Goal: Contribute content

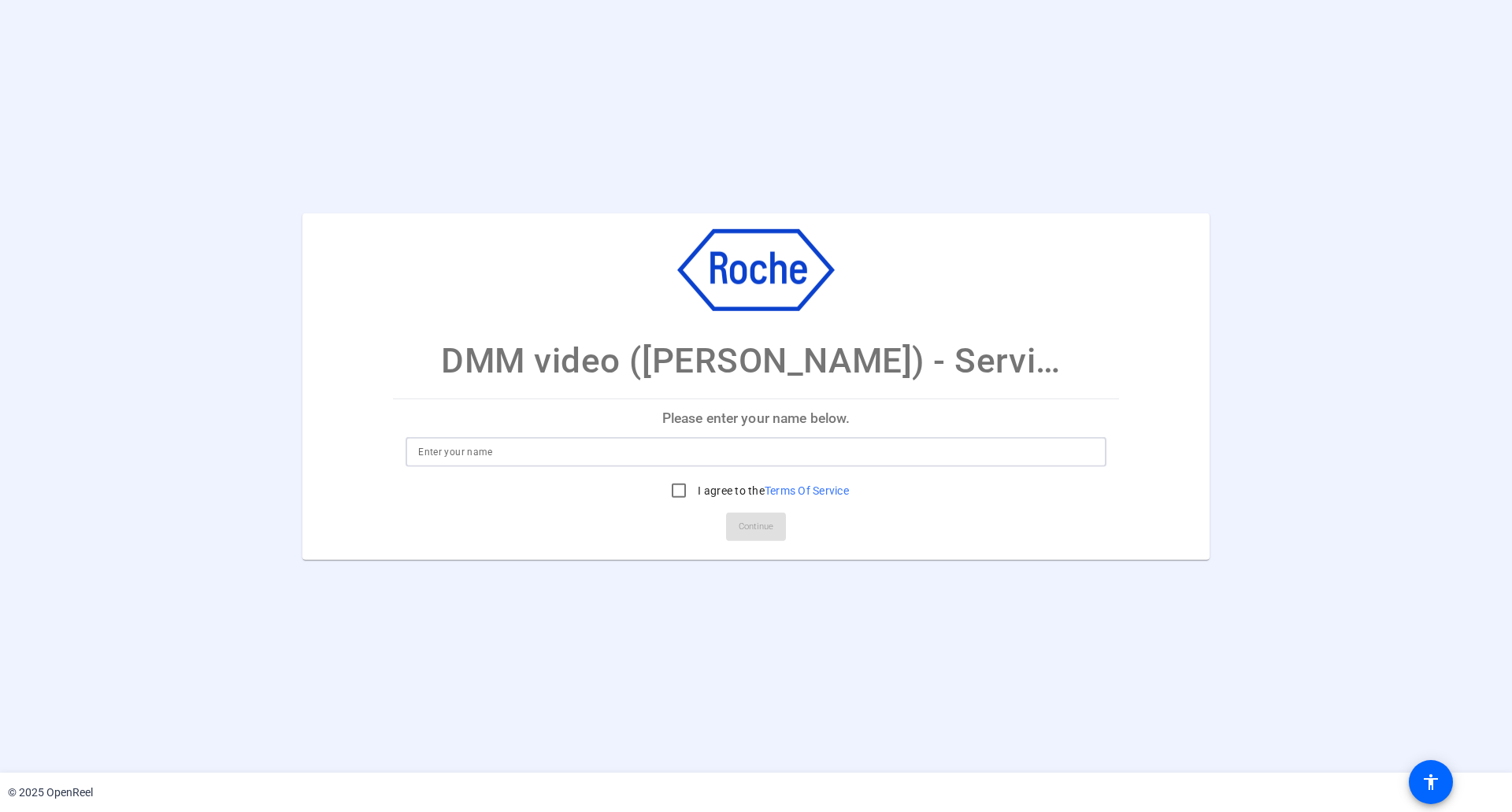
click at [446, 453] on input at bounding box center [756, 452] width 676 height 19
type input "[PERSON_NAME]"
click at [676, 491] on input "I agree to the Terms Of Service" at bounding box center [679, 490] width 32 height 32
checkbox input "true"
click at [752, 525] on span "Continue" at bounding box center [756, 526] width 35 height 24
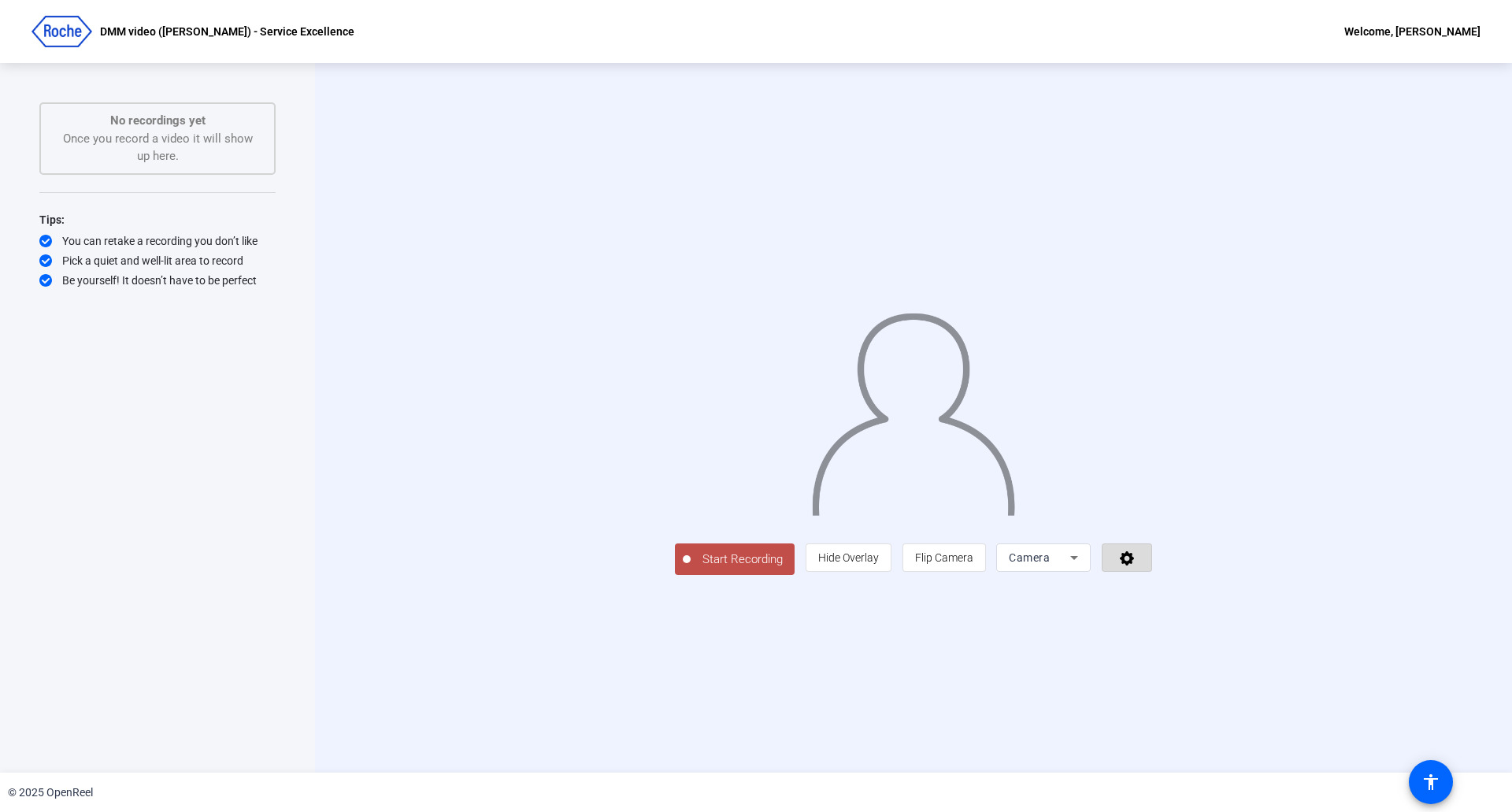
click at [1134, 566] on icon at bounding box center [1127, 558] width 14 height 14
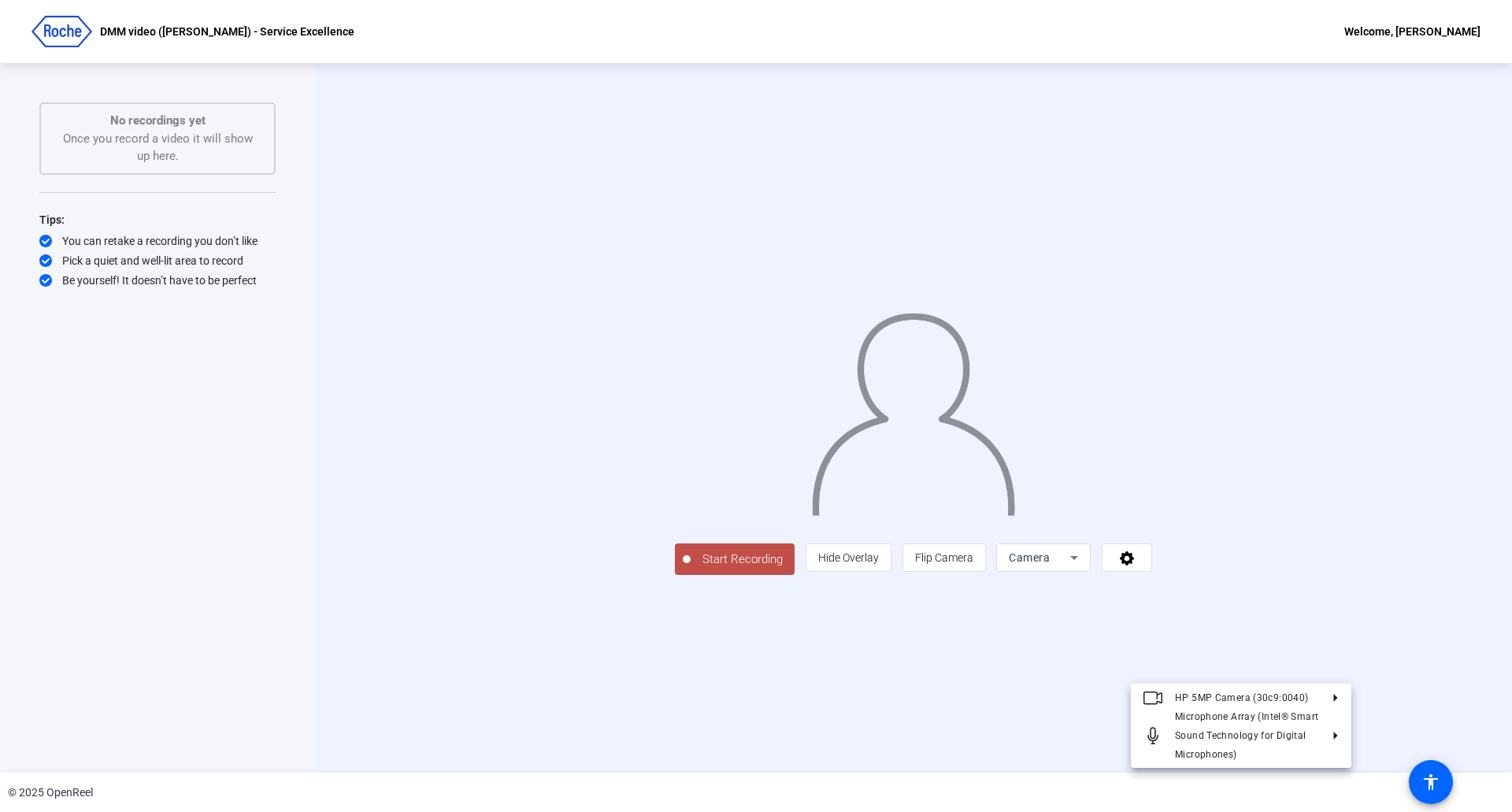
click at [1276, 664] on div at bounding box center [756, 406] width 1512 height 812
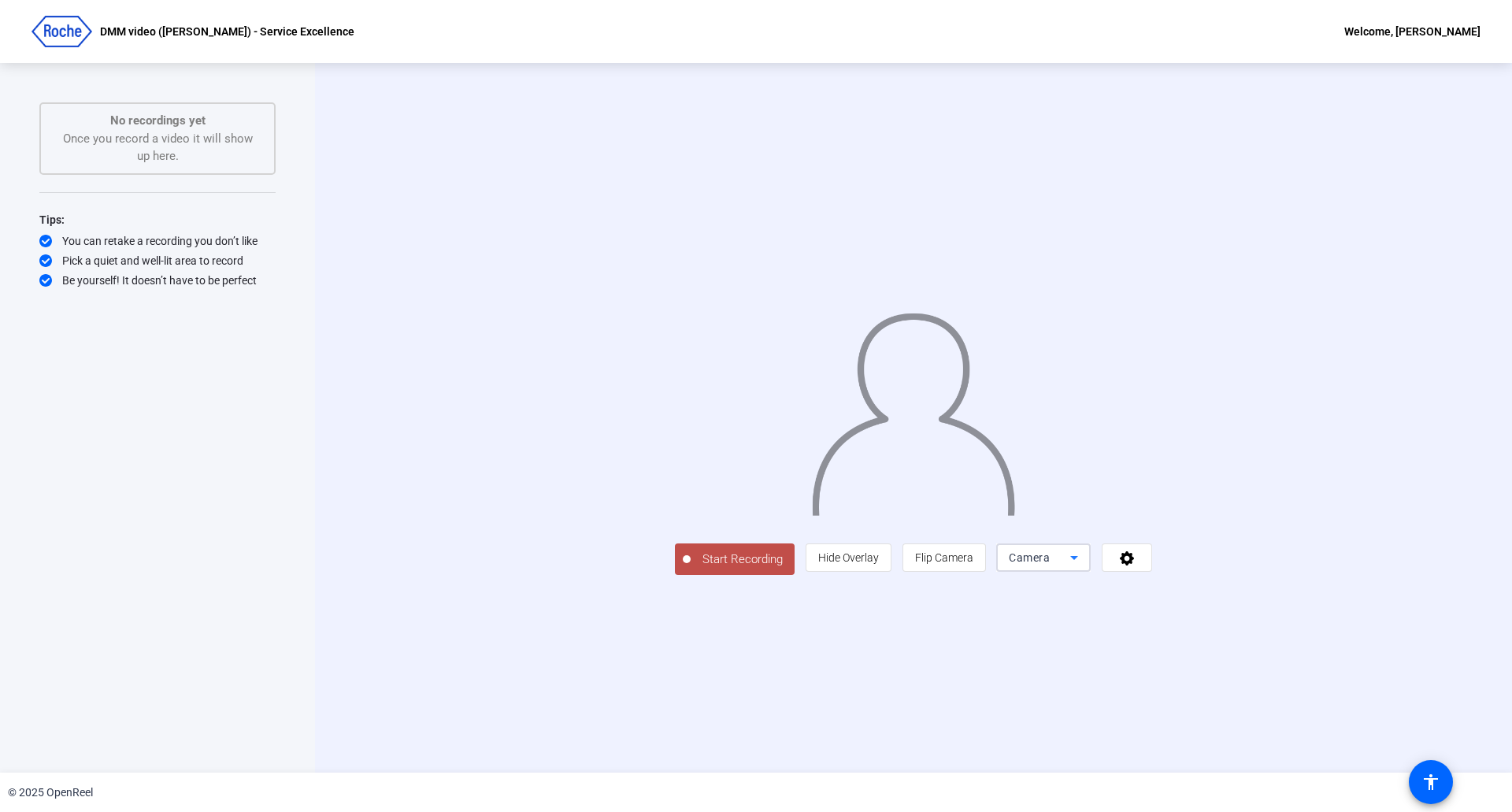
click at [1083, 567] on icon at bounding box center [1074, 558] width 19 height 19
click at [1043, 672] on div at bounding box center [756, 406] width 1512 height 812
click at [879, 564] on span "Hide Overlay" at bounding box center [848, 557] width 60 height 12
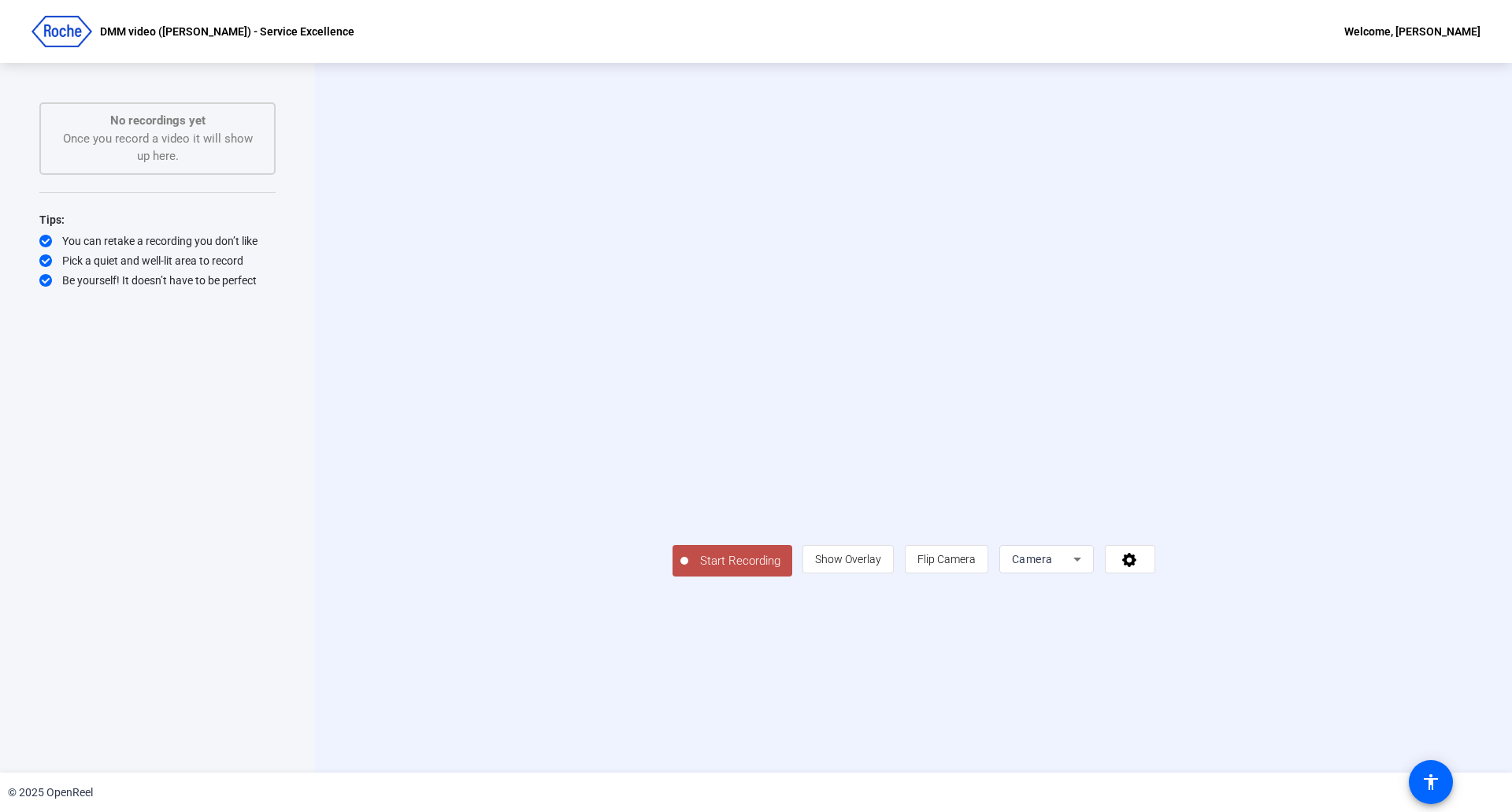
click at [881, 566] on span "Show Overlay" at bounding box center [848, 559] width 66 height 12
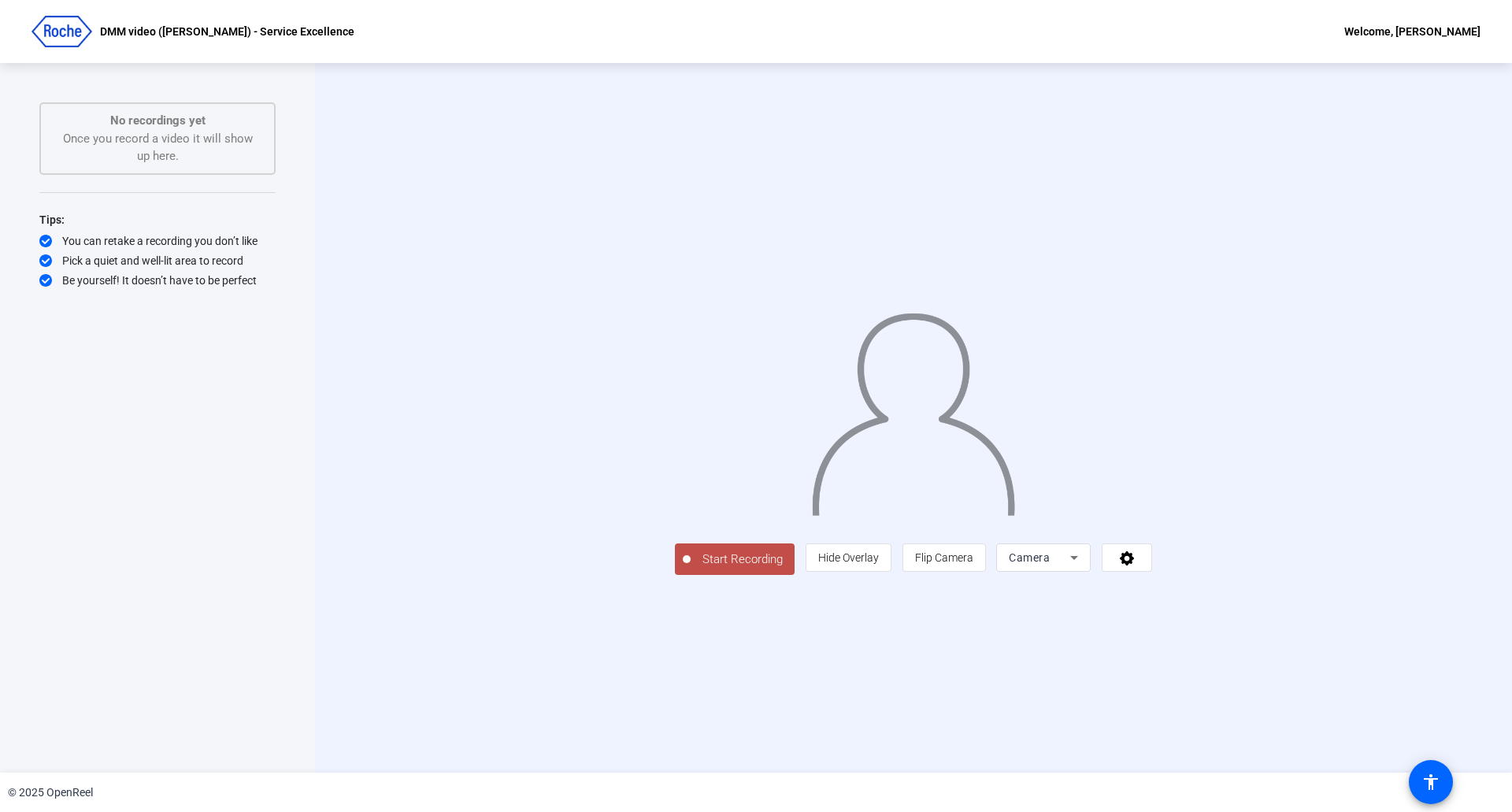
click at [690, 568] on span "Start Recording" at bounding box center [742, 559] width 104 height 18
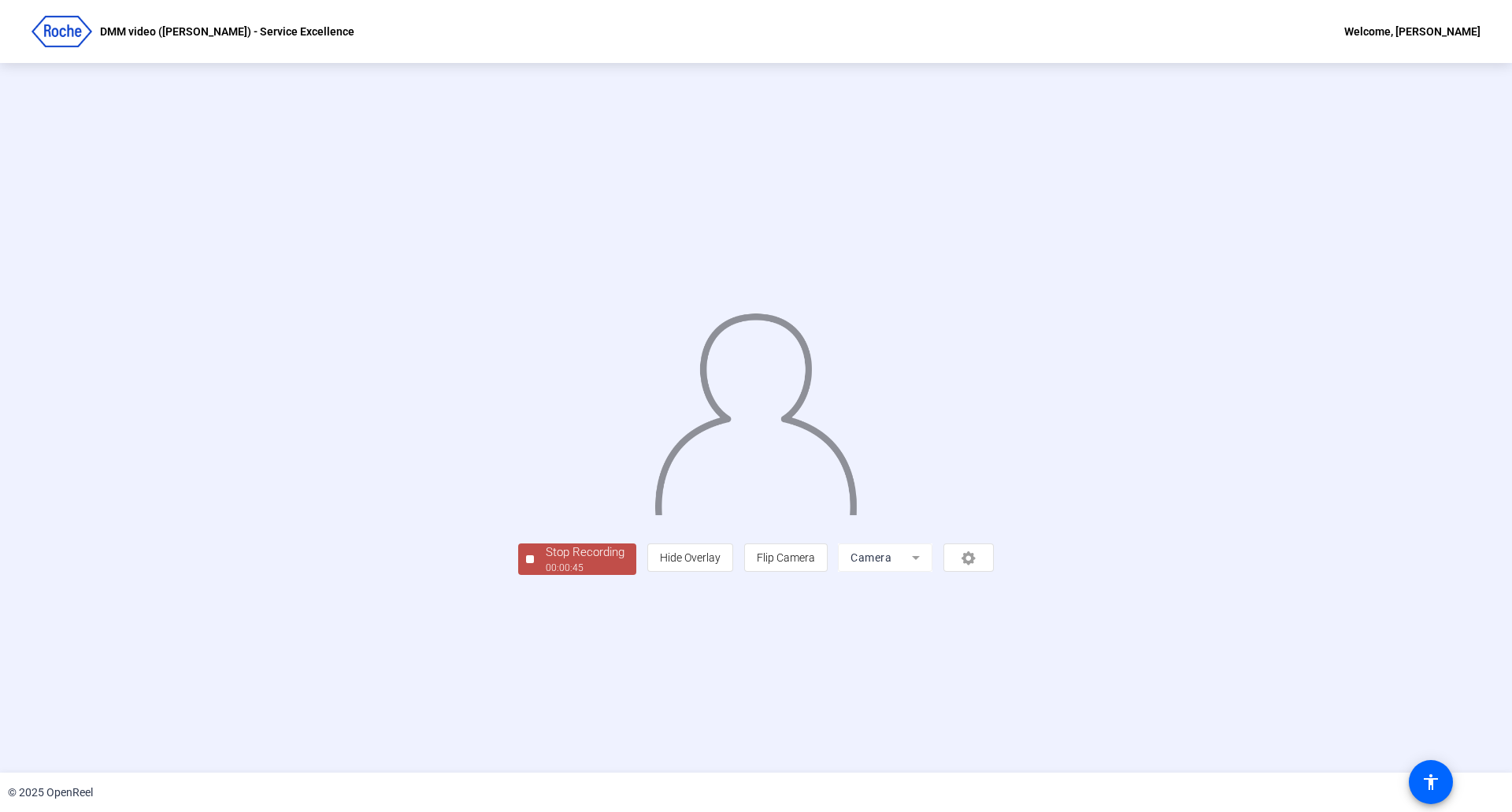
click at [546, 575] on div "00:00:45" at bounding box center [585, 568] width 79 height 14
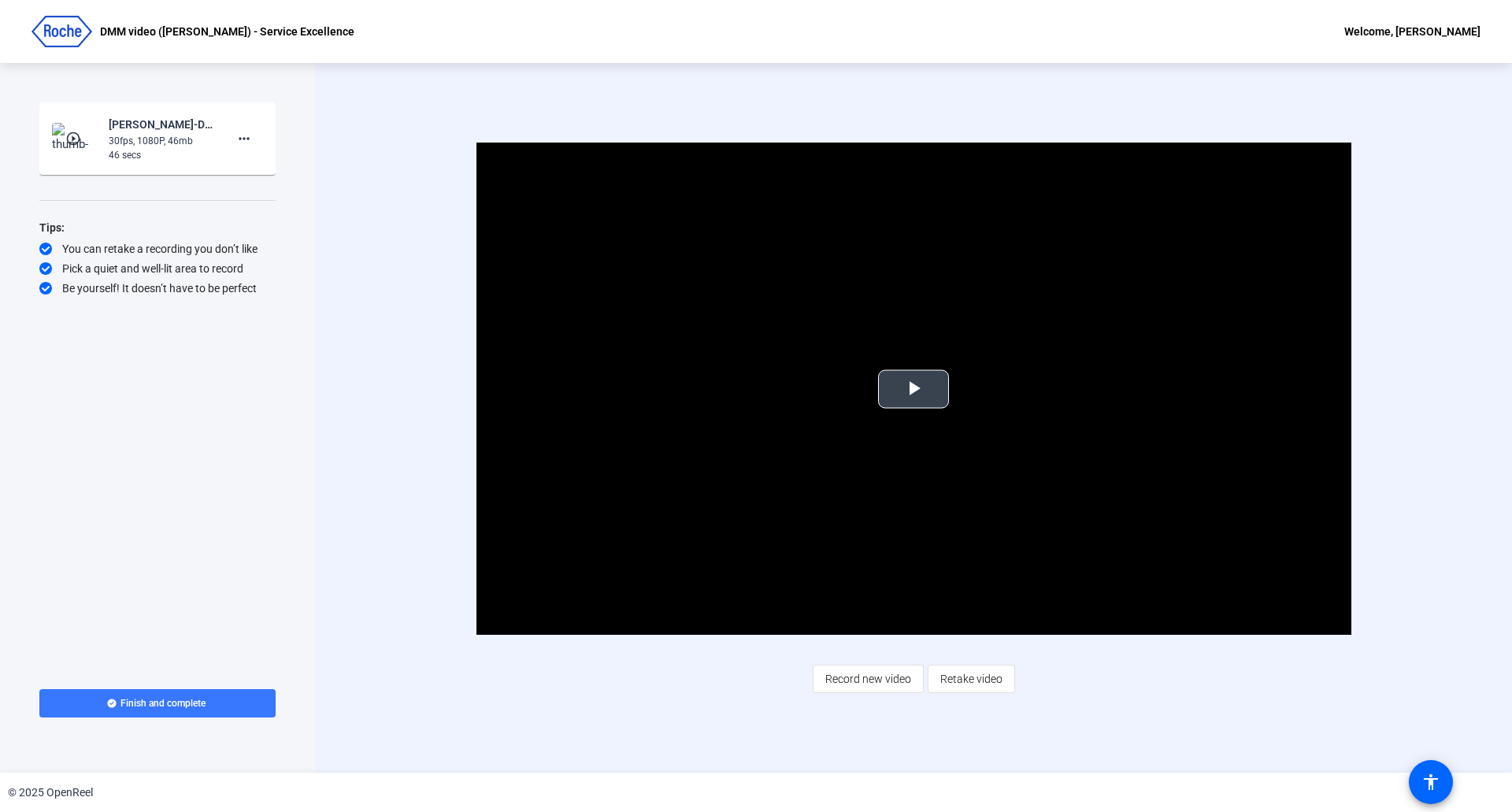
click at [914, 389] on span "Video Player" at bounding box center [914, 389] width 0 height 0
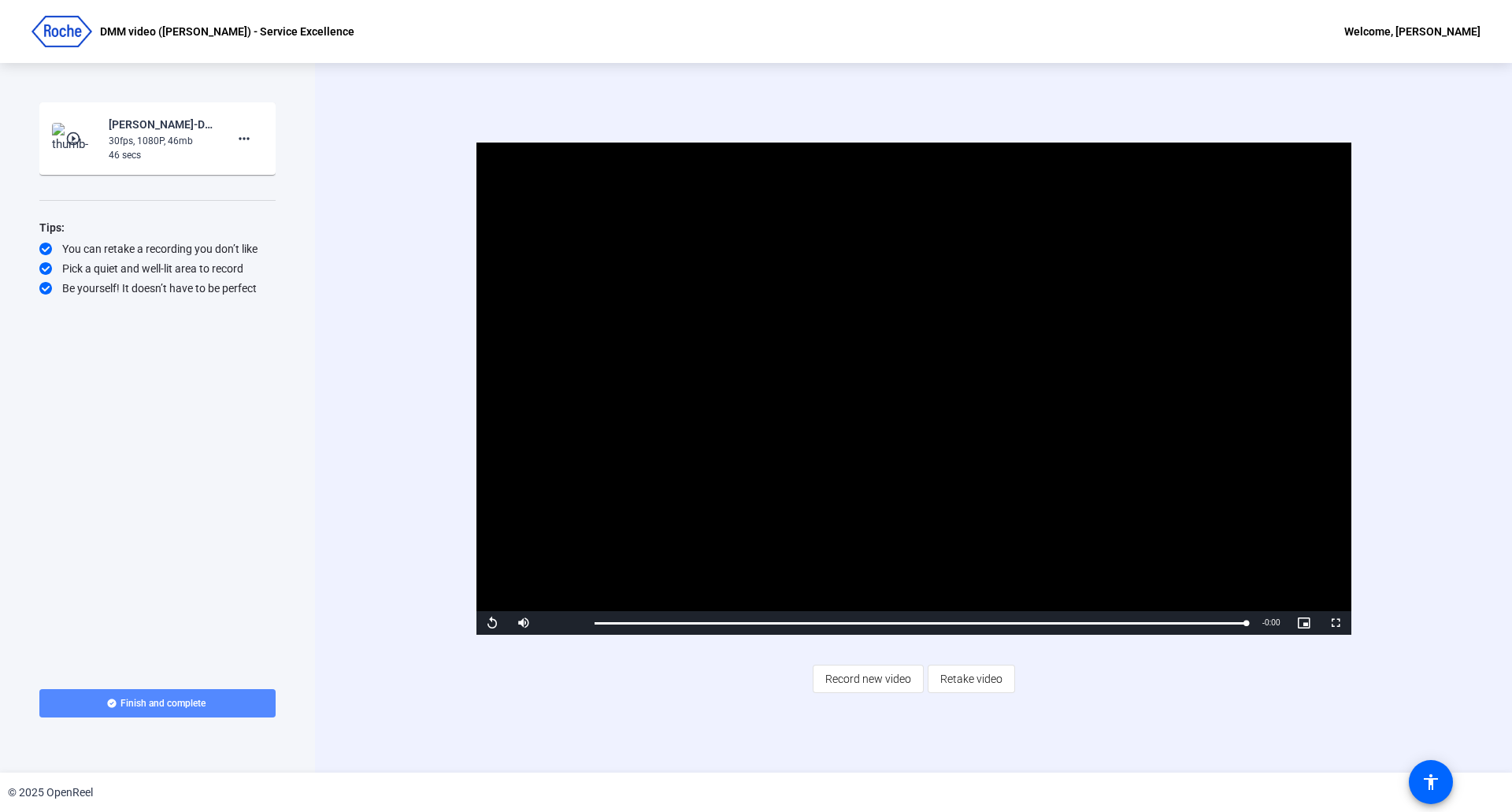
click at [134, 704] on span "Finish and complete" at bounding box center [163, 703] width 85 height 12
